Goal: Information Seeking & Learning: Learn about a topic

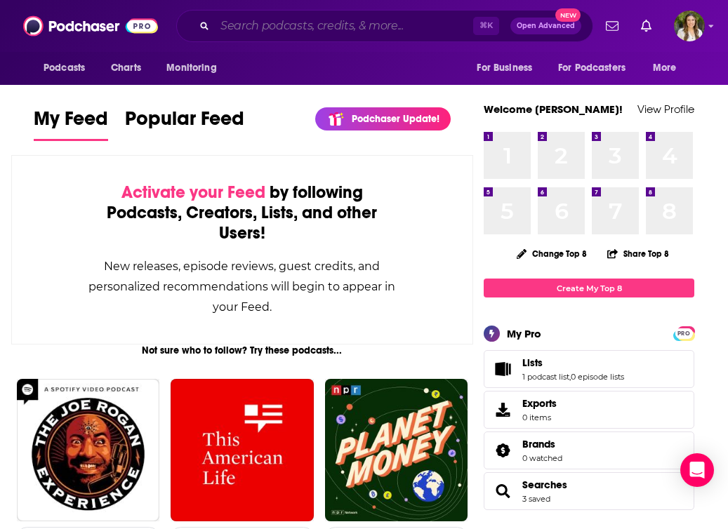
click at [286, 21] on input "Search podcasts, credits, & more..." at bounding box center [344, 26] width 258 height 22
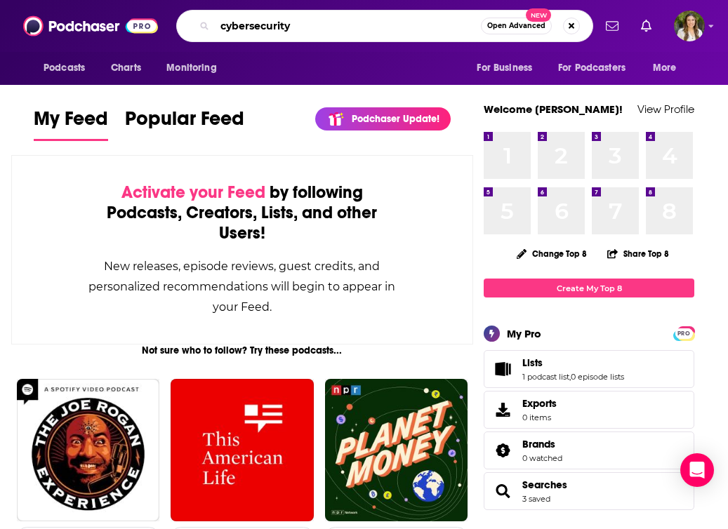
type input "cybersecurity"
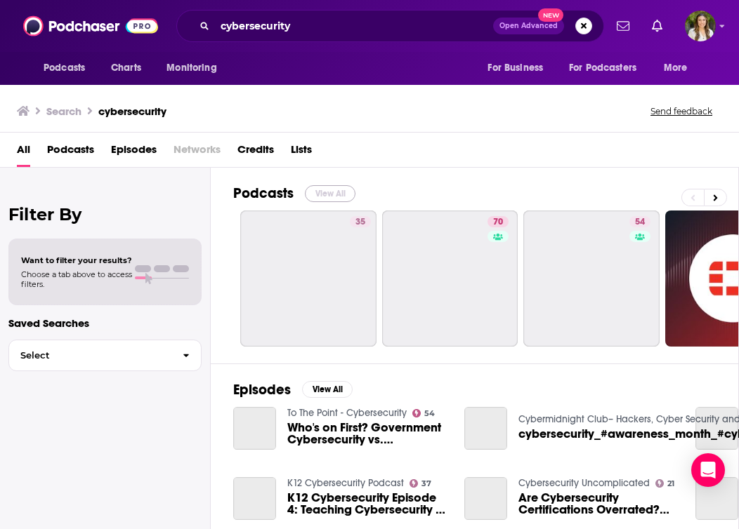
click at [330, 192] on button "View All" at bounding box center [330, 193] width 51 height 17
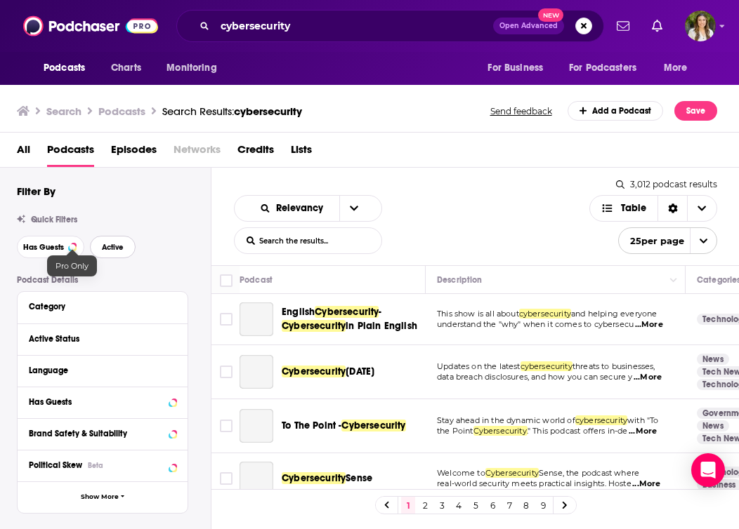
click at [121, 245] on span "Active" at bounding box center [113, 248] width 22 height 8
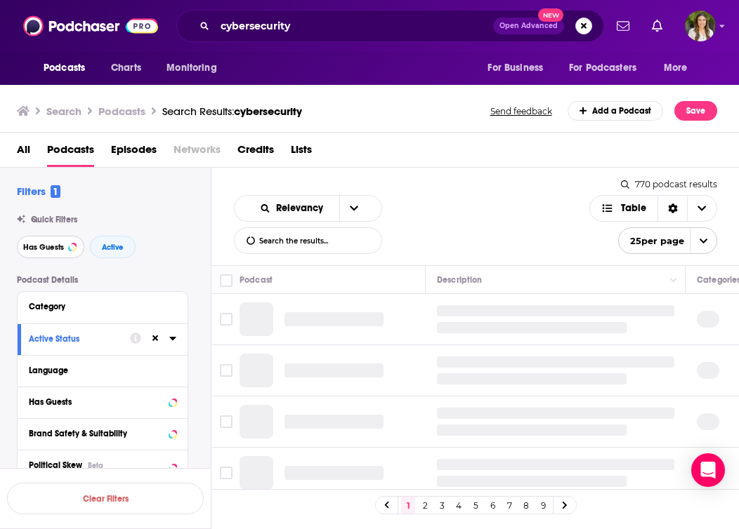
click at [61, 249] on span "Has Guests" at bounding box center [43, 248] width 41 height 8
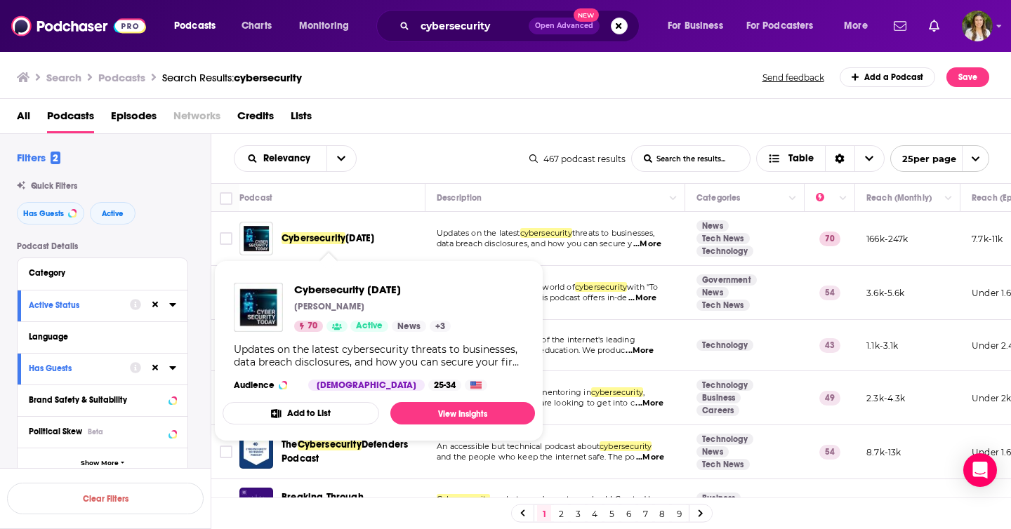
click at [428, 139] on div "Relevancy List Search Input Search the results... Table 467 podcast results Lis…" at bounding box center [611, 158] width 800 height 49
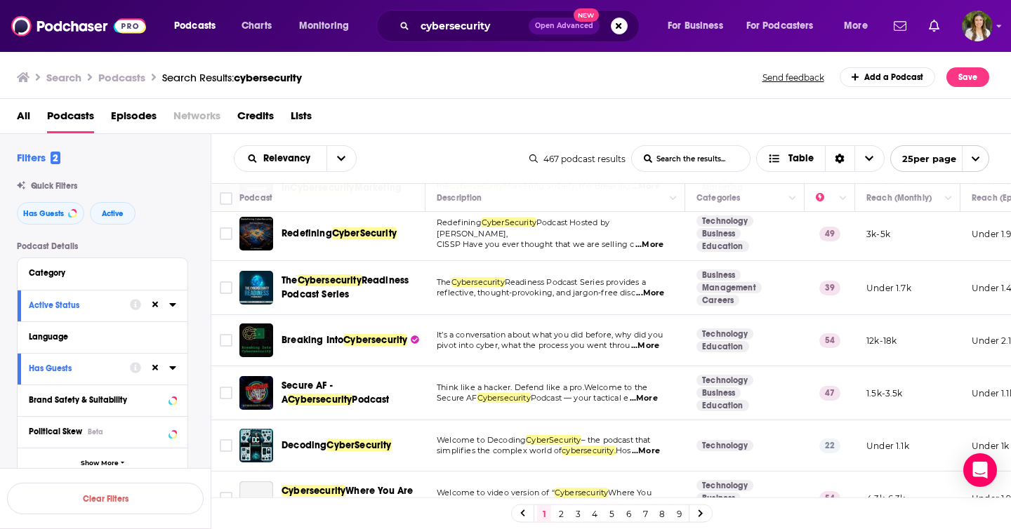
scroll to position [331, 0]
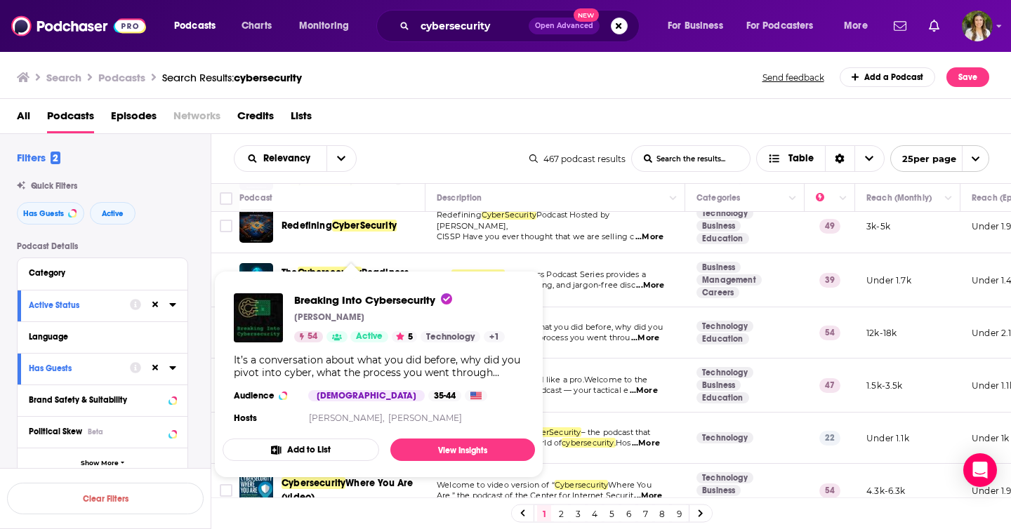
click at [488, 258] on td "The Cybersecurity Readiness Podcast Series provides a reflective, thought-provo…" at bounding box center [555, 280] width 260 height 54
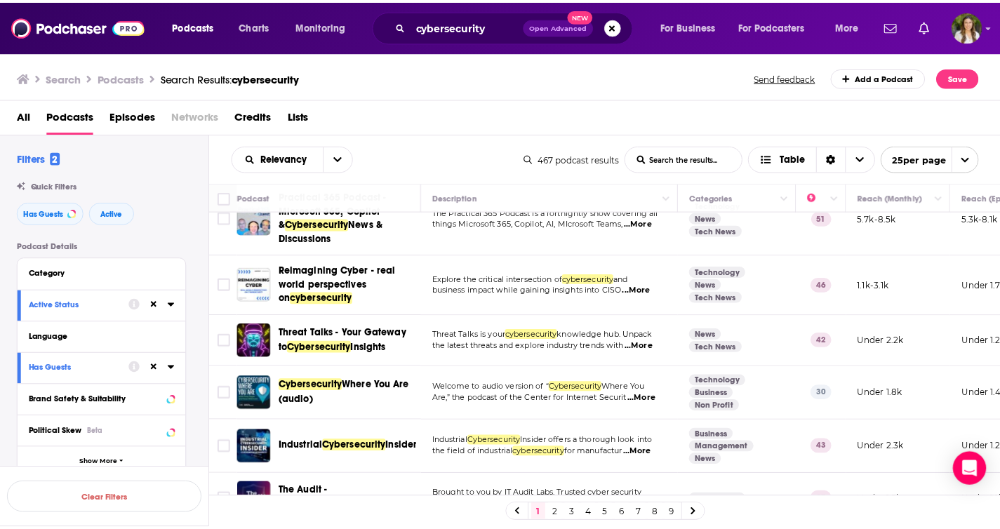
scroll to position [675, 0]
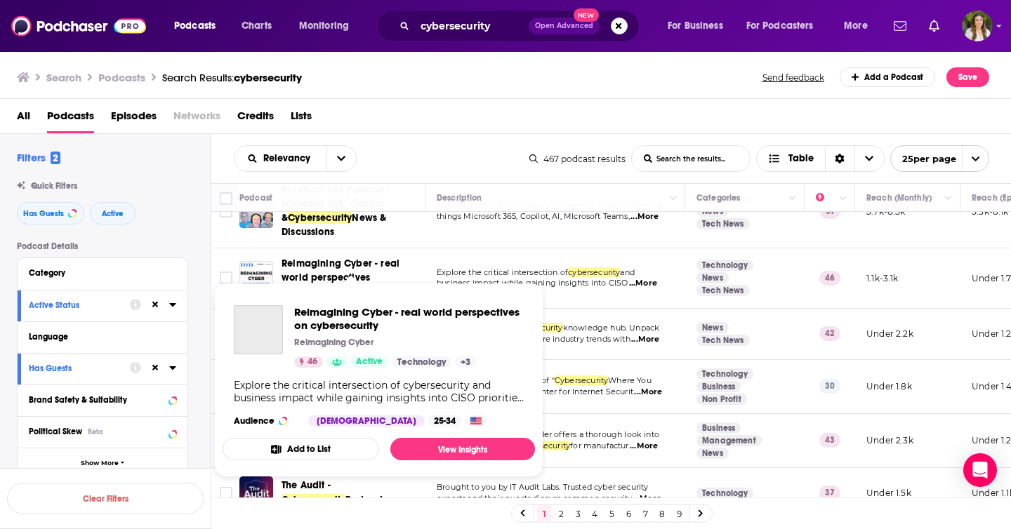
click at [330, 270] on span "Reimagining Cyber - real world perspectives on" at bounding box center [341, 278] width 118 height 40
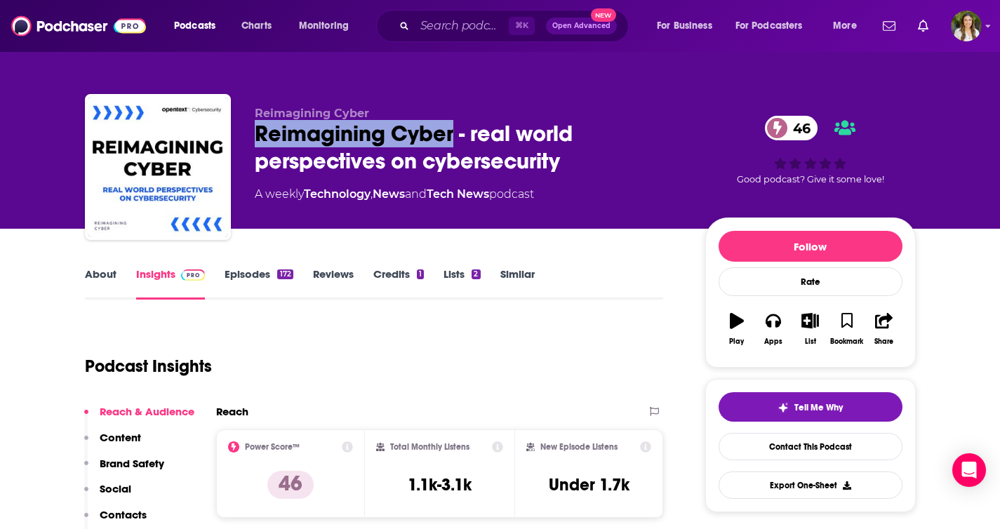
drag, startPoint x: 247, startPoint y: 129, endPoint x: 452, endPoint y: 136, distance: 205.1
click at [452, 136] on div "Reimagining Cyber Reimagining Cyber - real world perspectives on cybersecurity …" at bounding box center [500, 170] width 831 height 152
click at [245, 277] on link "Episodes 172" at bounding box center [259, 283] width 68 height 32
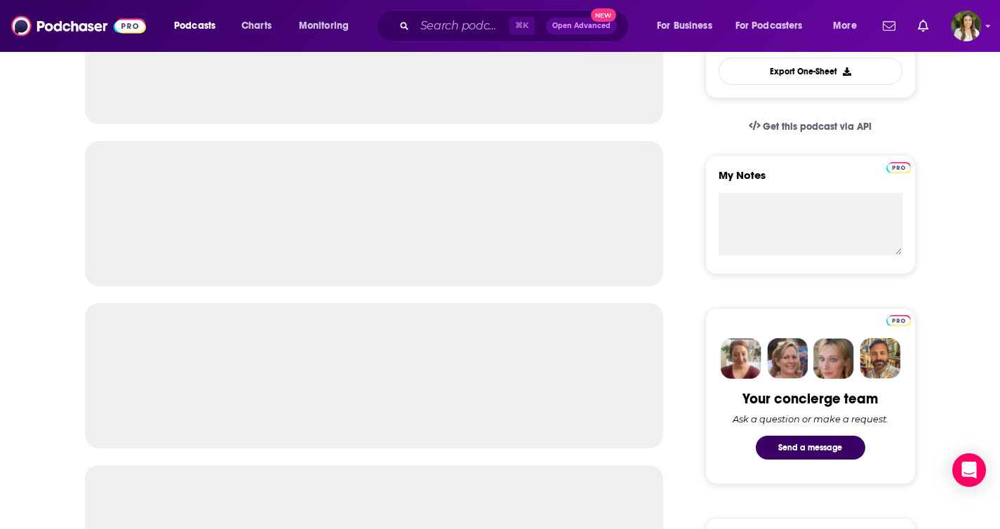
scroll to position [14, 0]
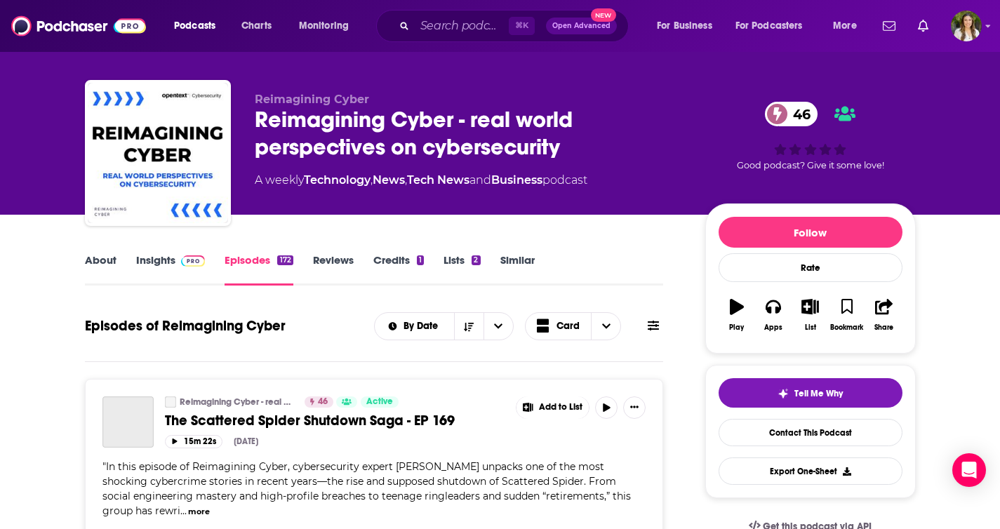
click at [103, 260] on link "About" at bounding box center [101, 269] width 32 height 32
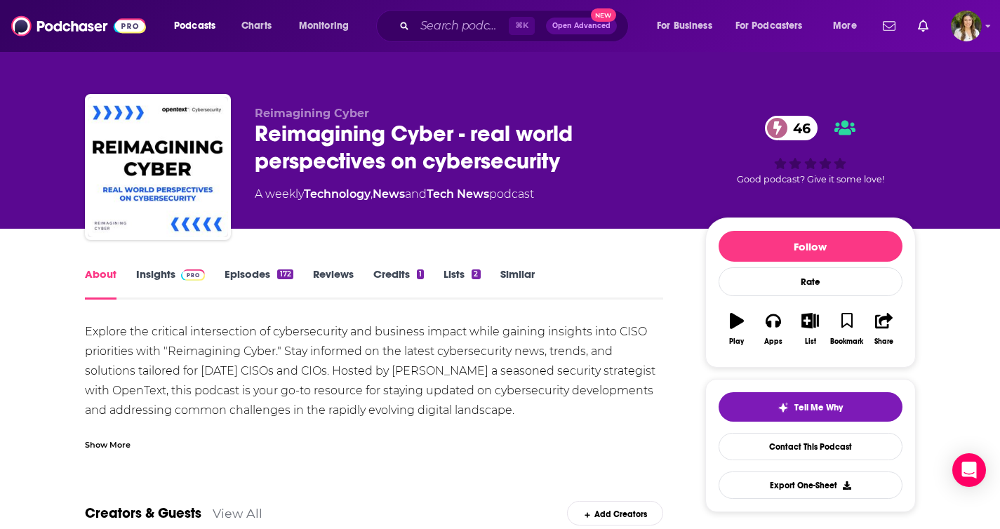
click at [253, 277] on link "Episodes 172" at bounding box center [259, 283] width 68 height 32
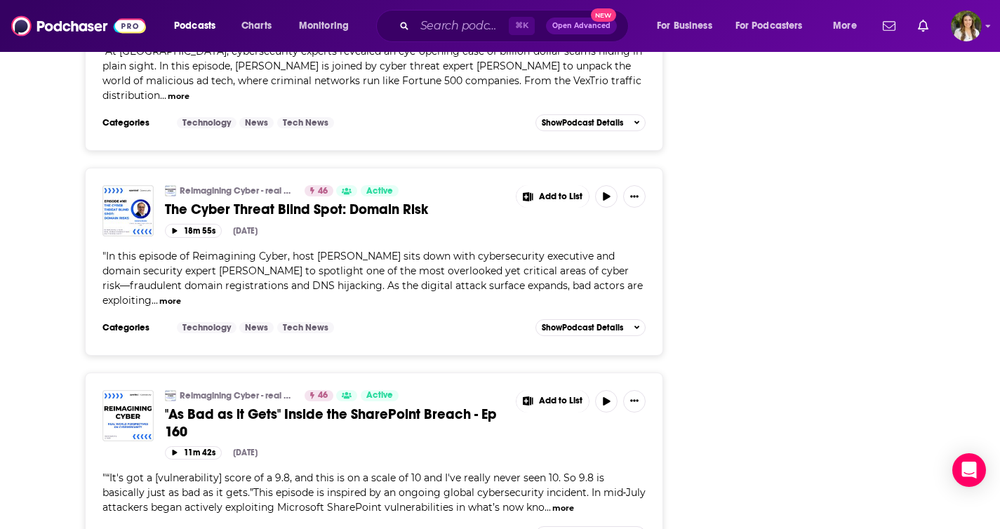
scroll to position [2122, 0]
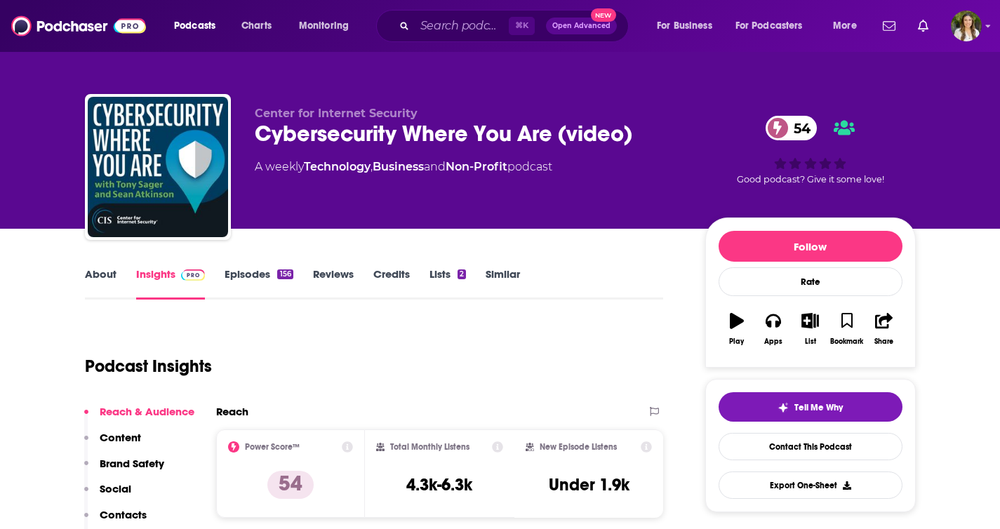
click at [88, 280] on link "About" at bounding box center [101, 283] width 32 height 32
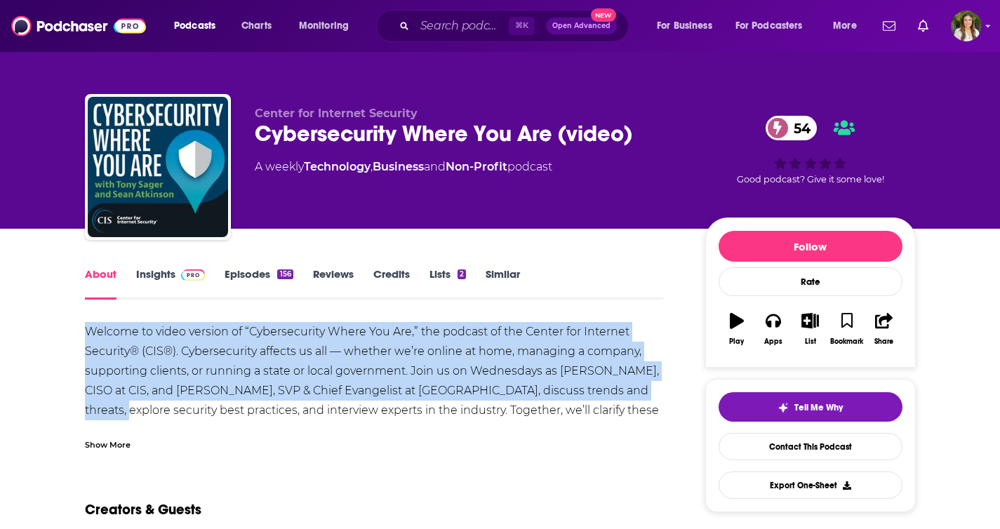
drag, startPoint x: 78, startPoint y: 329, endPoint x: 67, endPoint y: 411, distance: 83.6
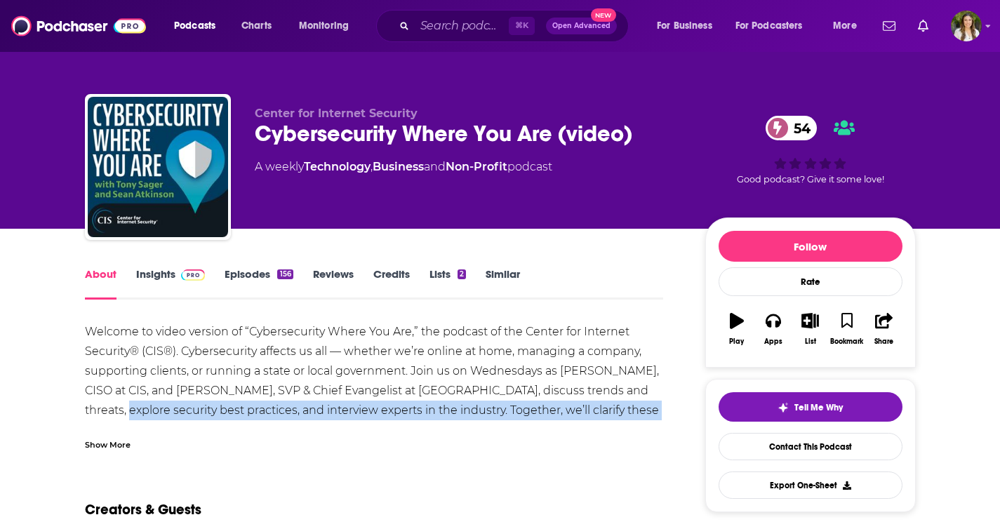
drag, startPoint x: 65, startPoint y: 407, endPoint x: 46, endPoint y: 432, distance: 32.0
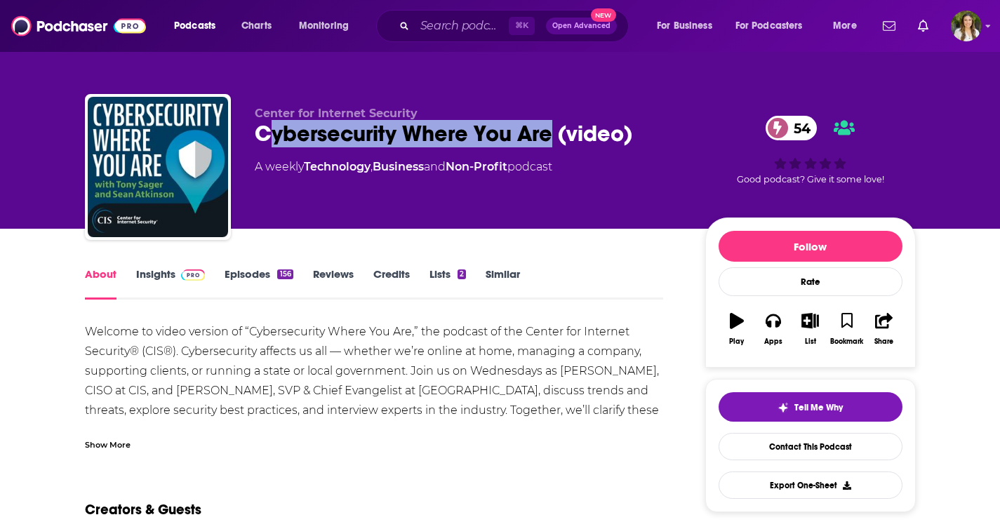
drag, startPoint x: 264, startPoint y: 138, endPoint x: 546, endPoint y: 144, distance: 282.3
click at [546, 144] on div "Cybersecurity Where You Are (video) 54" at bounding box center [469, 133] width 428 height 27
drag, startPoint x: 546, startPoint y: 133, endPoint x: 245, endPoint y: 138, distance: 300.5
click at [245, 138] on div "Center for Internet Security Cybersecurity Where You Are (video) 54 A weekly Te…" at bounding box center [500, 170] width 831 height 152
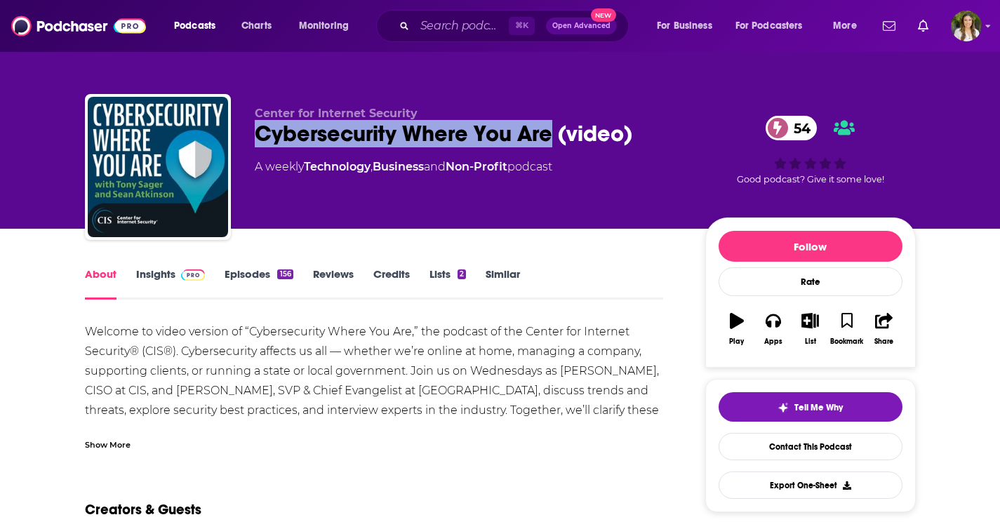
copy h1 "Cybersecurity Where You Are"
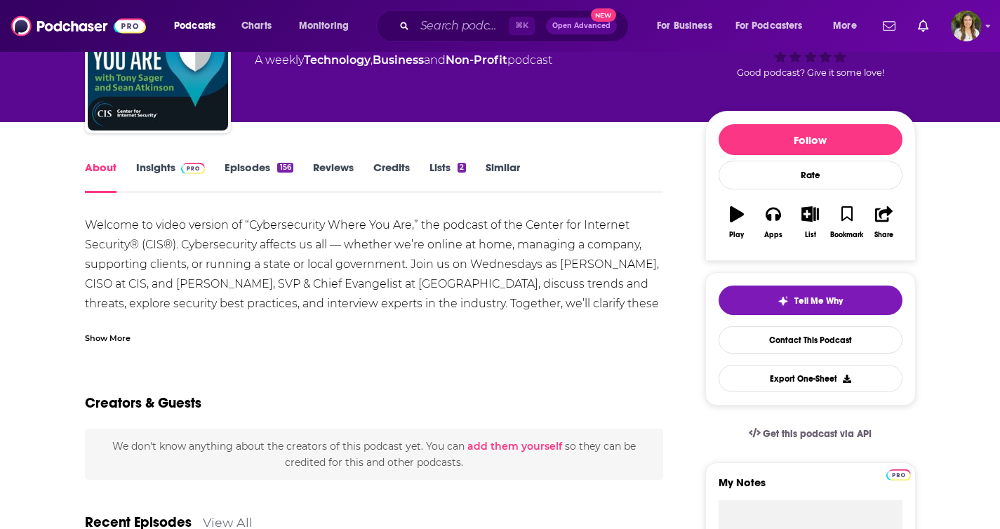
scroll to position [11, 0]
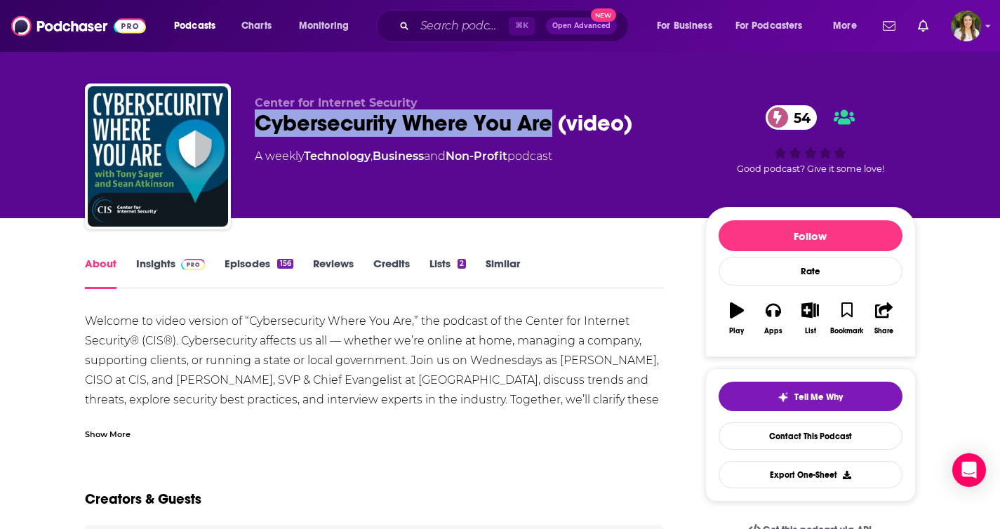
click at [174, 263] on link "Insights" at bounding box center [171, 273] width 70 height 32
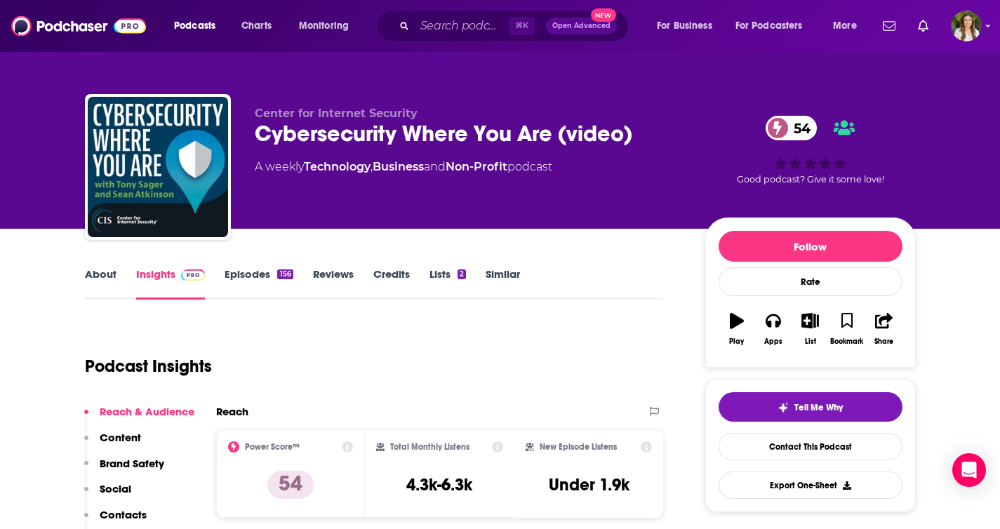
click at [259, 267] on link "Episodes 156" at bounding box center [259, 283] width 68 height 32
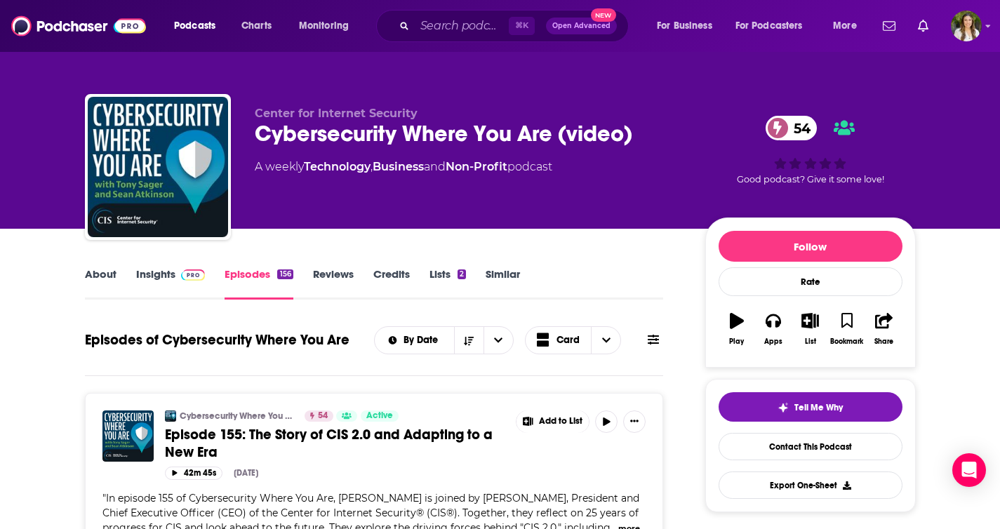
drag, startPoint x: 338, startPoint y: 405, endPoint x: 638, endPoint y: 2, distance: 502.7
click at [169, 270] on link "Insights" at bounding box center [171, 283] width 70 height 32
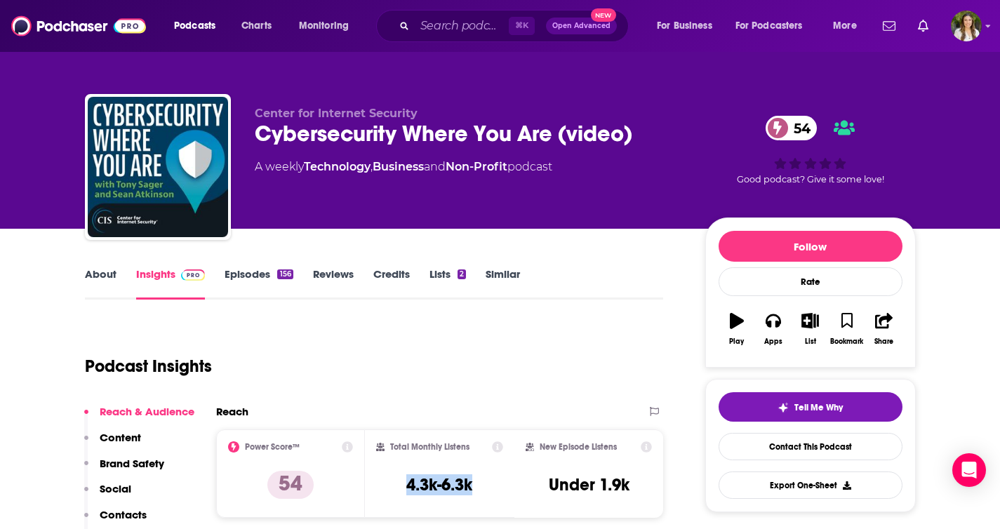
drag, startPoint x: 492, startPoint y: 489, endPoint x: 398, endPoint y: 487, distance: 94.1
click at [398, 487] on div "Total Monthly Listens 4.3k-6.3k" at bounding box center [439, 474] width 127 height 65
copy h3 "4.3k-6.3k"
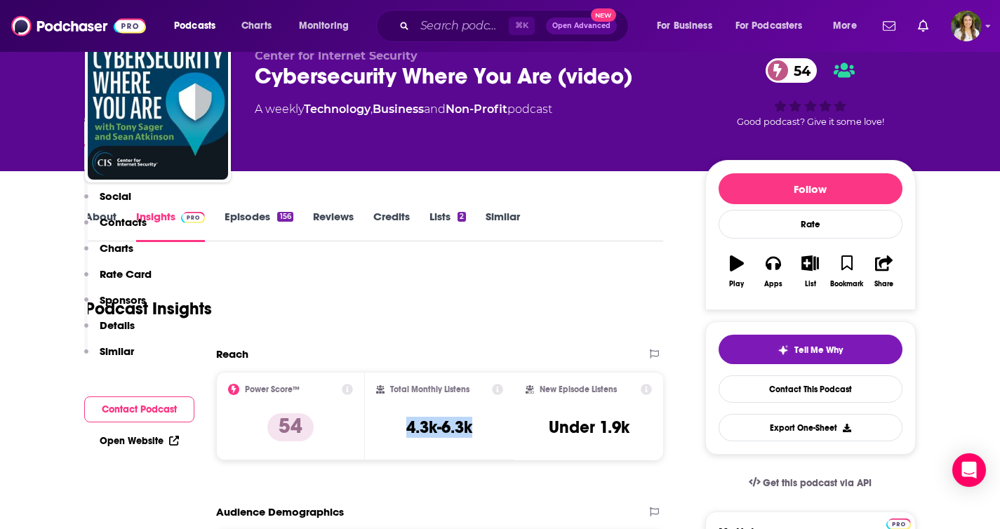
scroll to position [7, 0]
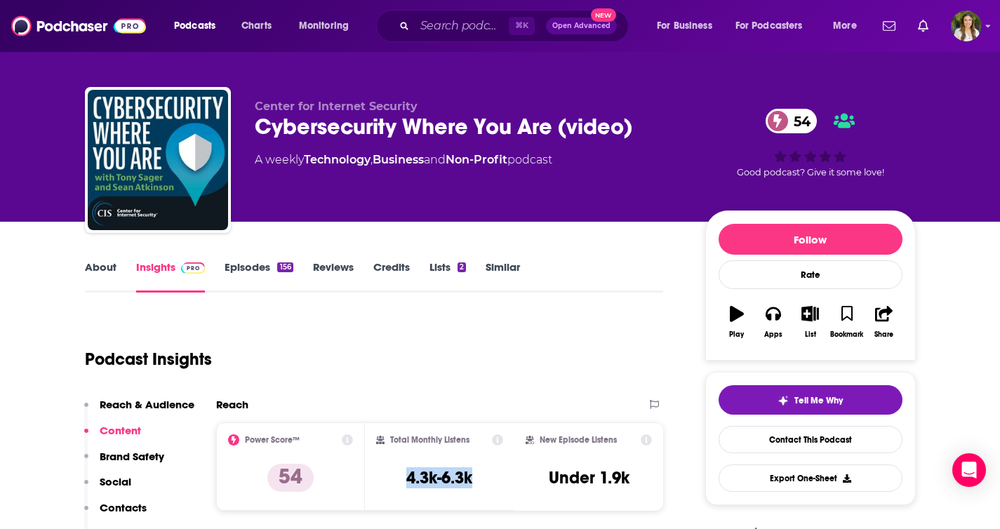
click at [227, 275] on link "Episodes 156" at bounding box center [259, 276] width 68 height 32
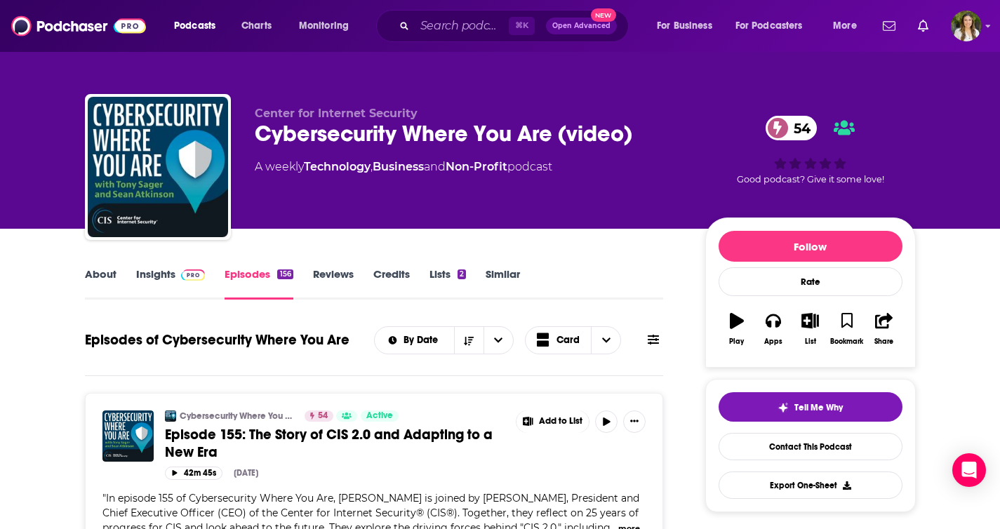
click at [639, 338] on div "By Date Card" at bounding box center [518, 340] width 289 height 28
click at [652, 342] on icon at bounding box center [653, 339] width 11 height 11
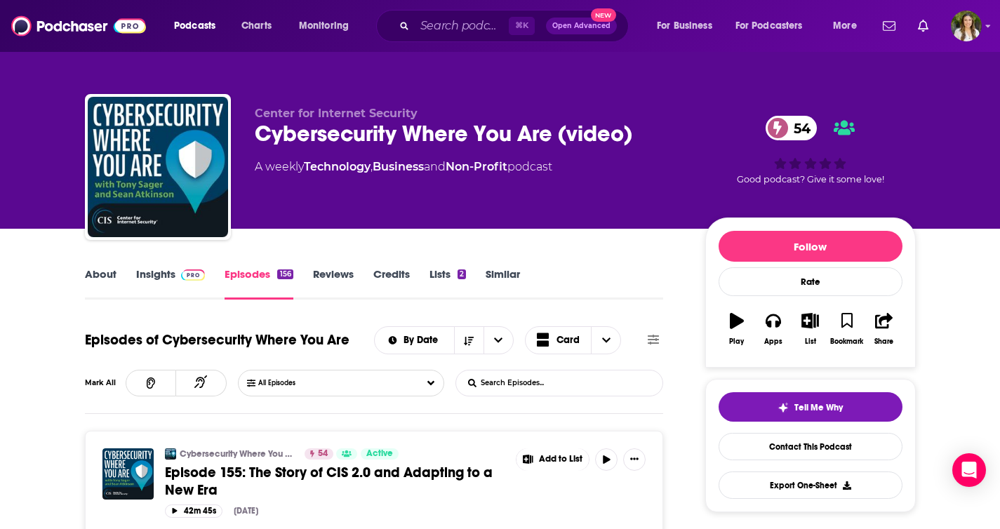
click at [519, 381] on input "List Search Input" at bounding box center [529, 383] width 147 height 25
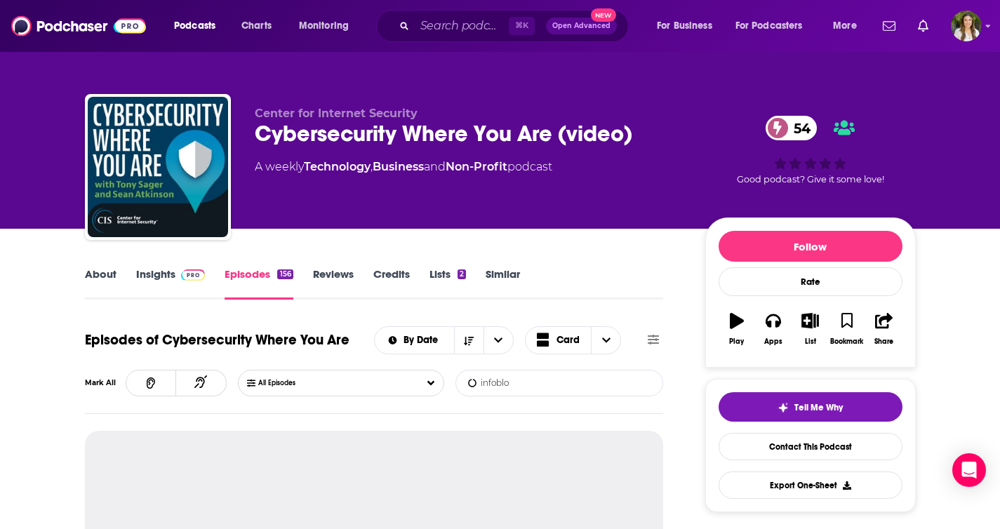
type input "infoblox"
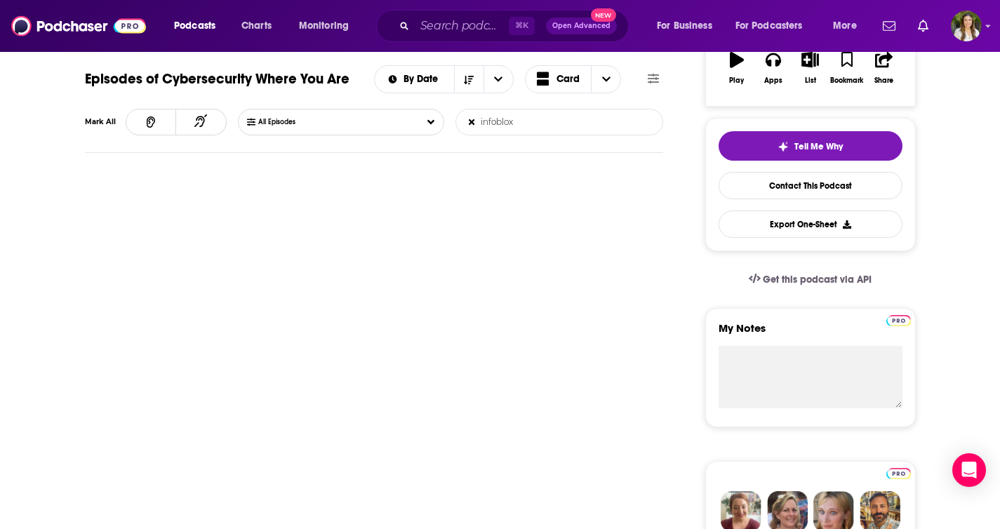
scroll to position [249, 0]
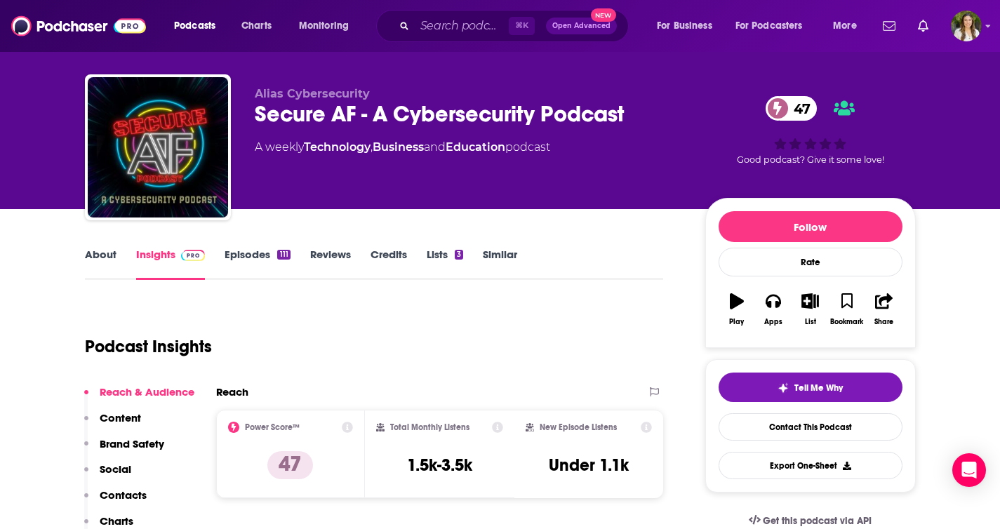
scroll to position [20, 0]
